Goal: Transaction & Acquisition: Purchase product/service

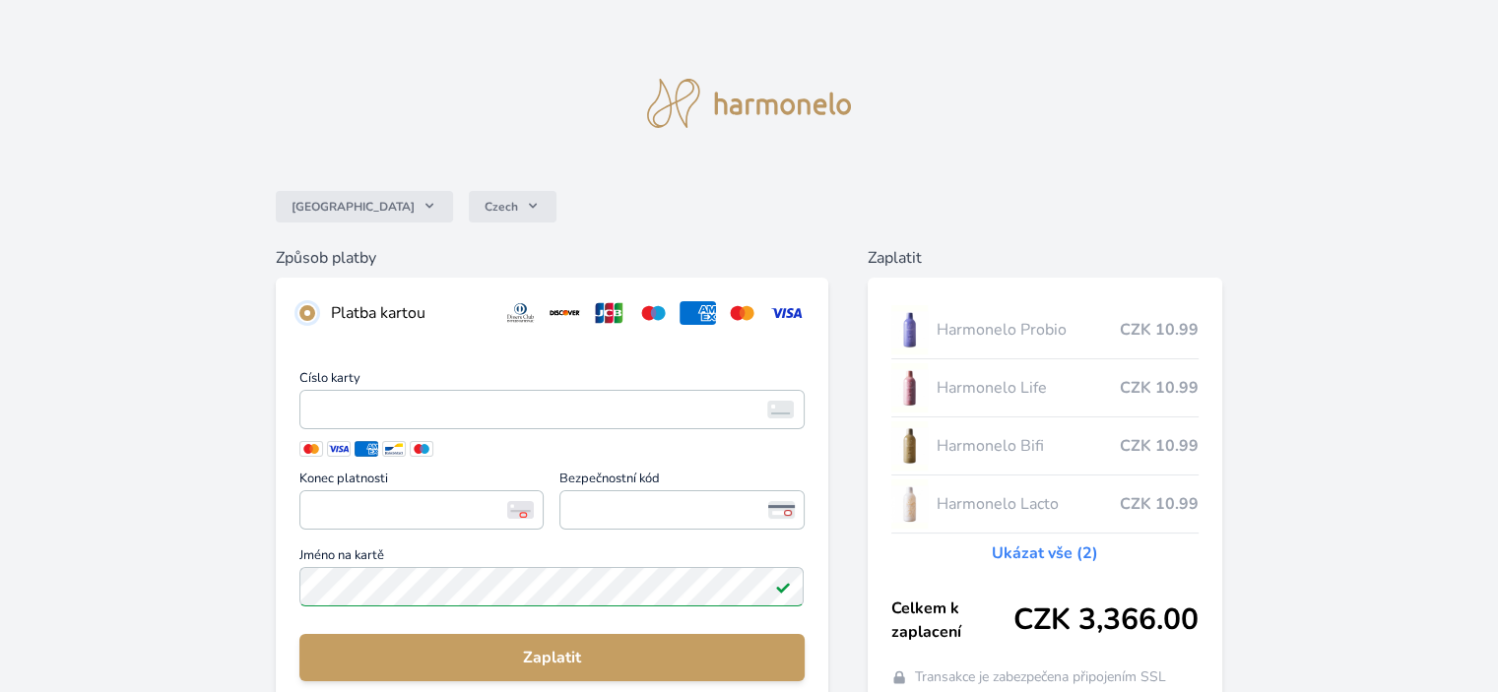
click at [305, 317] on input "radio" at bounding box center [307, 313] width 16 height 16
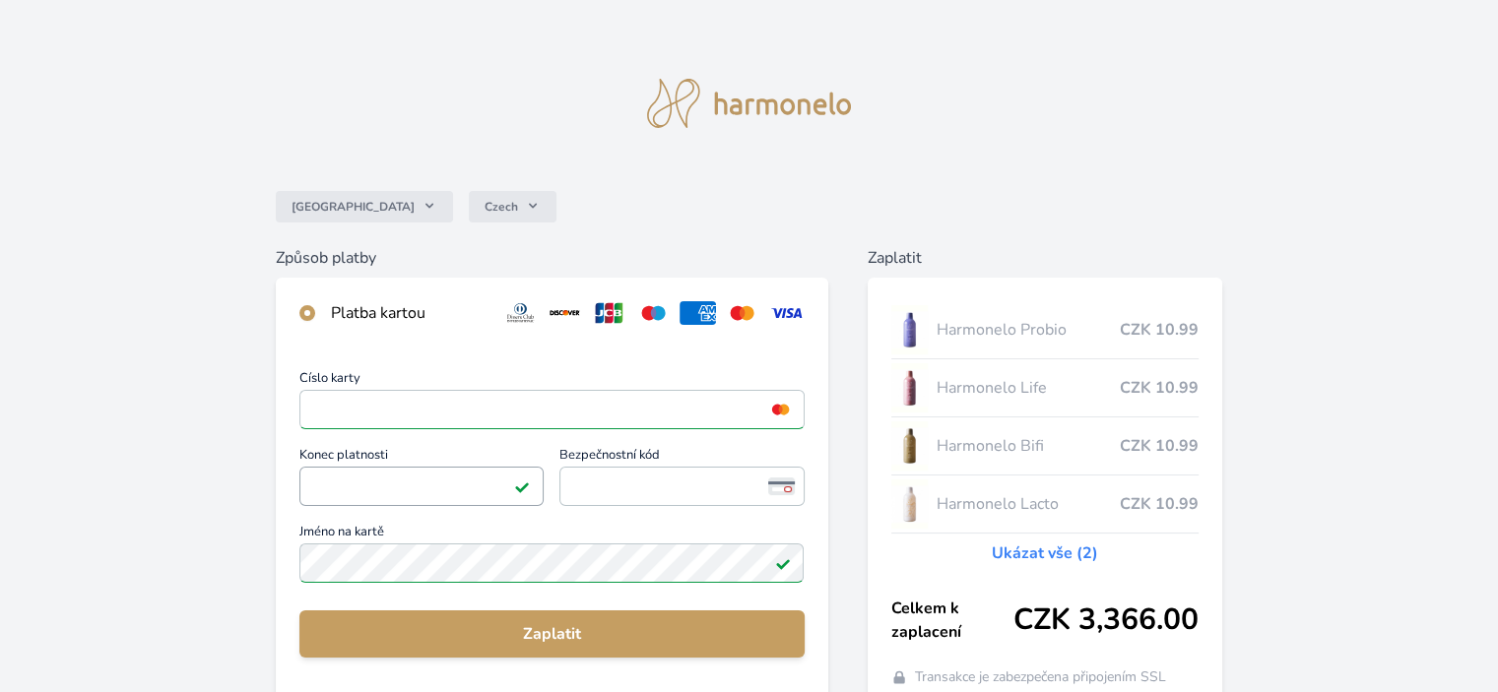
click at [453, 468] on span "<p>Your browser does not support iframes.</p>" at bounding box center [421, 486] width 244 height 39
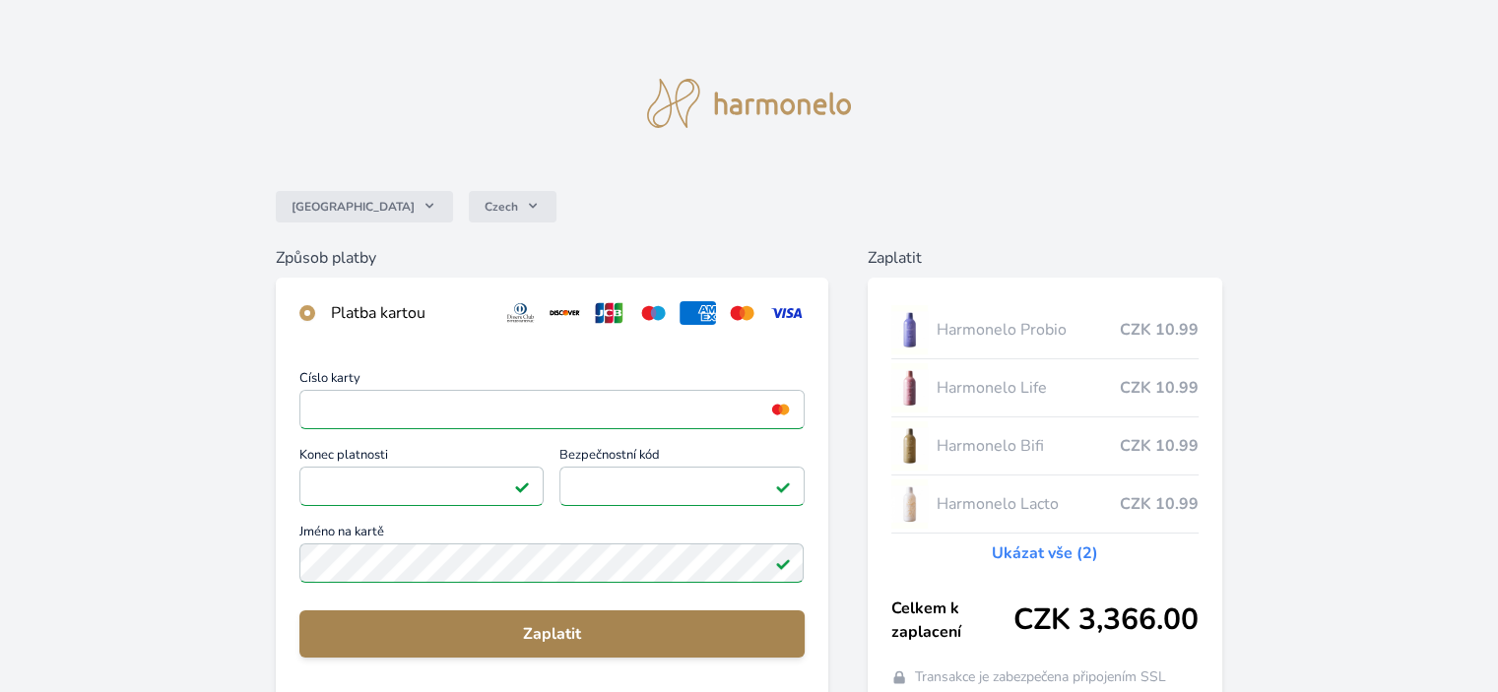
click at [553, 629] on span "Zaplatit" at bounding box center [551, 634] width 473 height 24
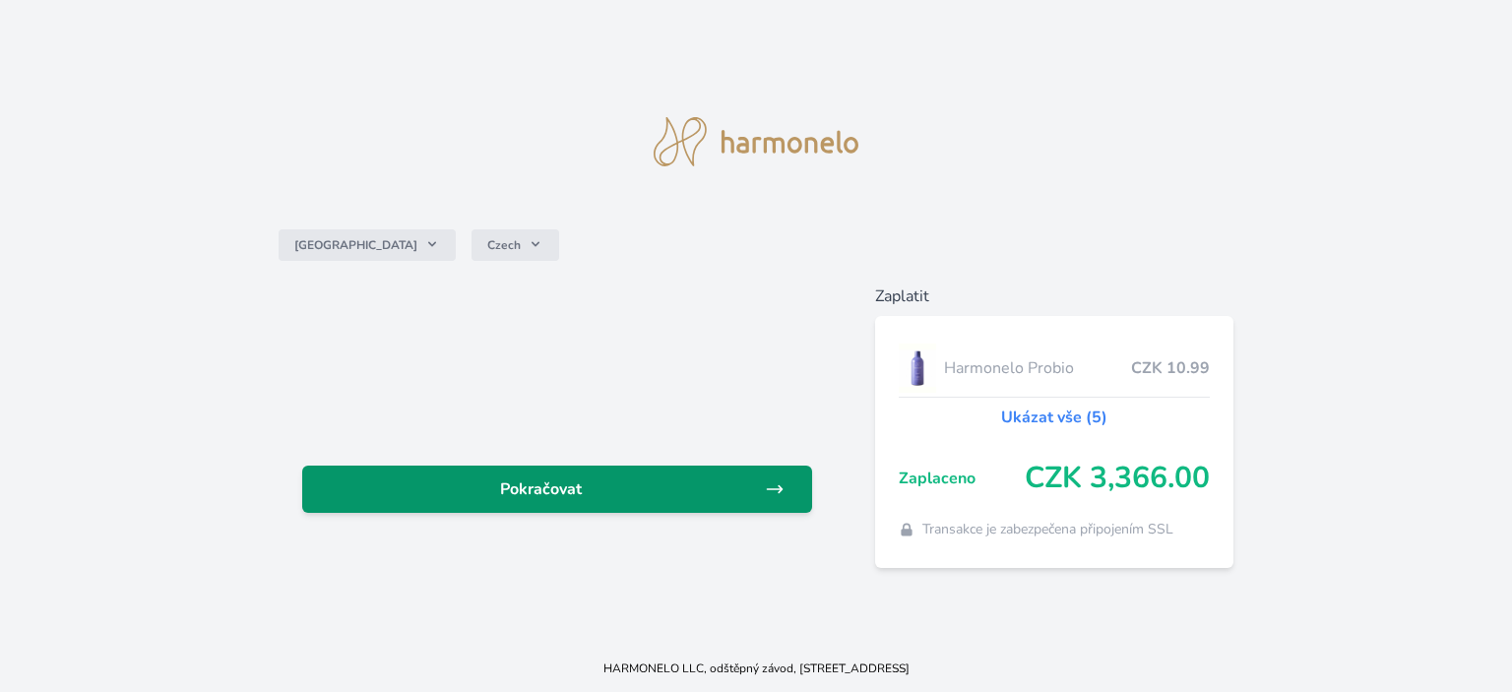
click at [549, 486] on span "Pokračovat" at bounding box center [541, 490] width 447 height 24
